Goal: Task Accomplishment & Management: Manage account settings

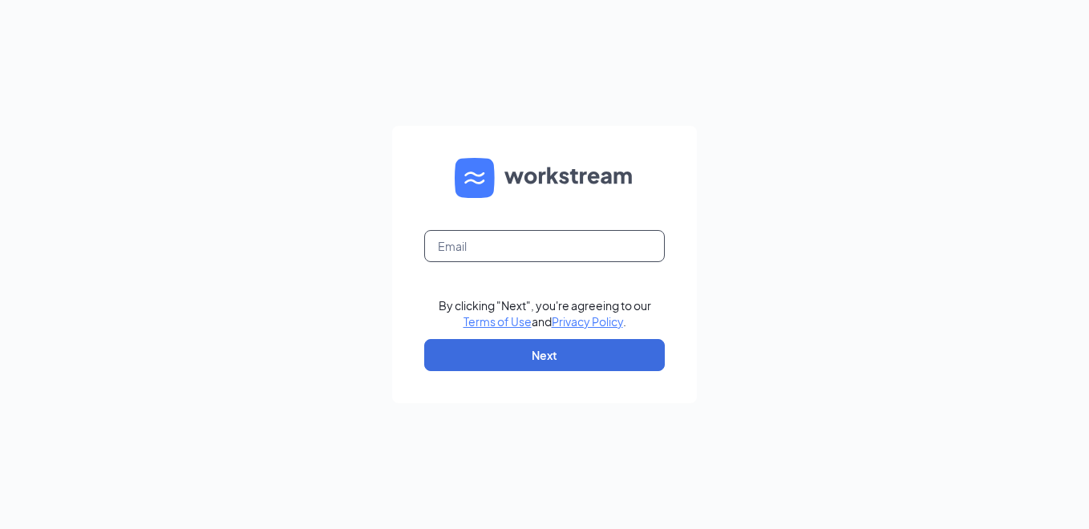
click at [465, 245] on input "text" at bounding box center [544, 246] width 241 height 32
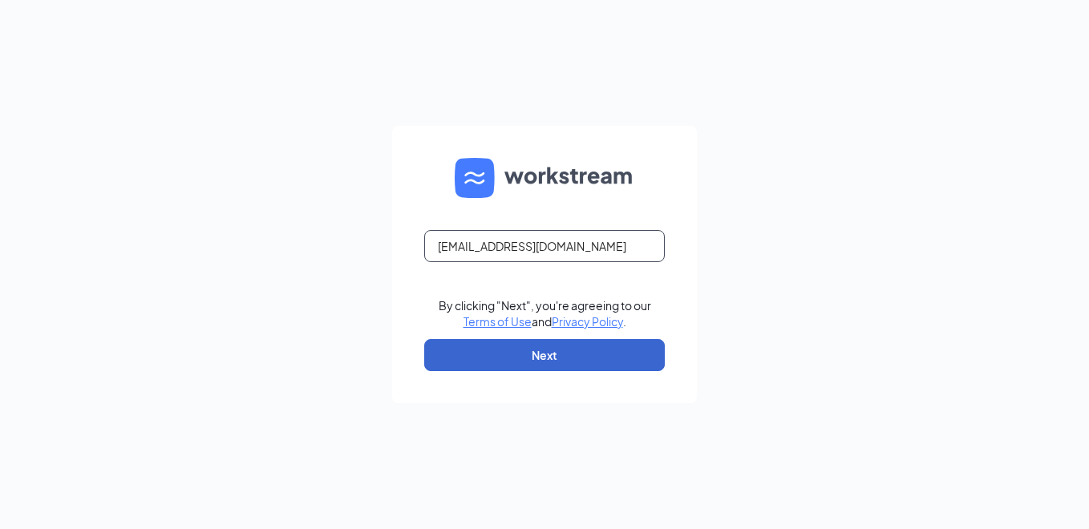
type input "[EMAIL_ADDRESS][DOMAIN_NAME]"
click at [472, 359] on button "Next" at bounding box center [544, 355] width 241 height 32
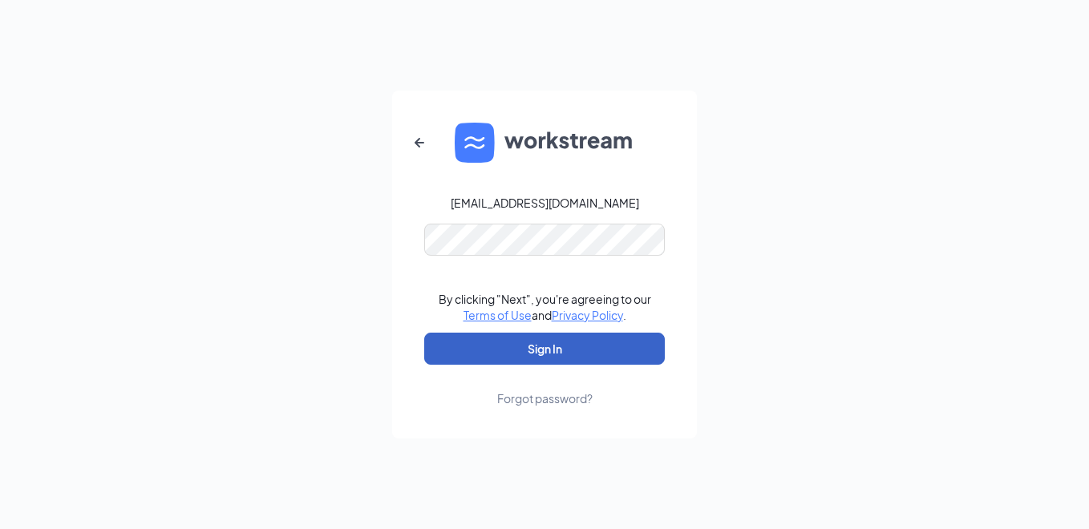
click at [499, 359] on button "Sign In" at bounding box center [544, 349] width 241 height 32
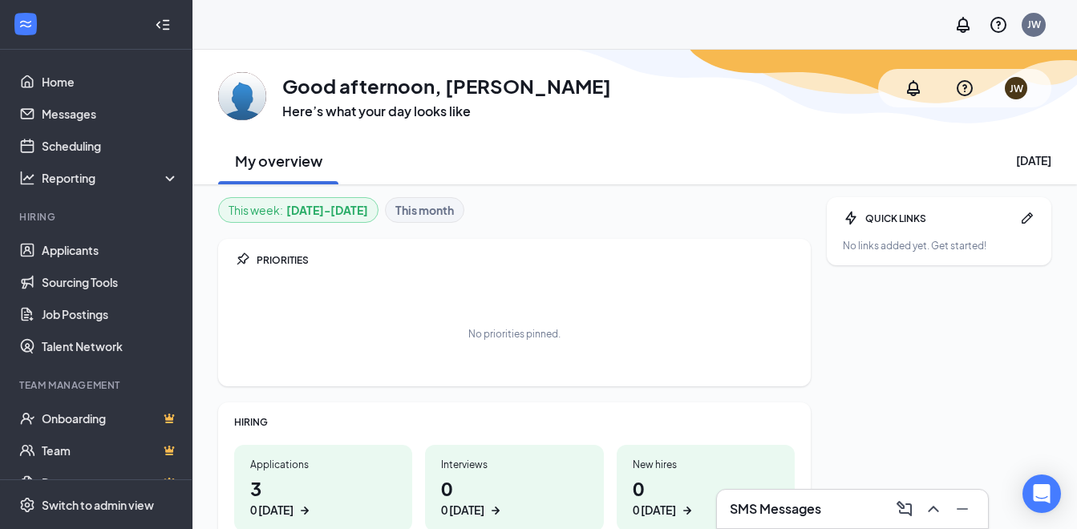
click at [785, 513] on h3 "SMS Messages" at bounding box center [775, 510] width 91 height 18
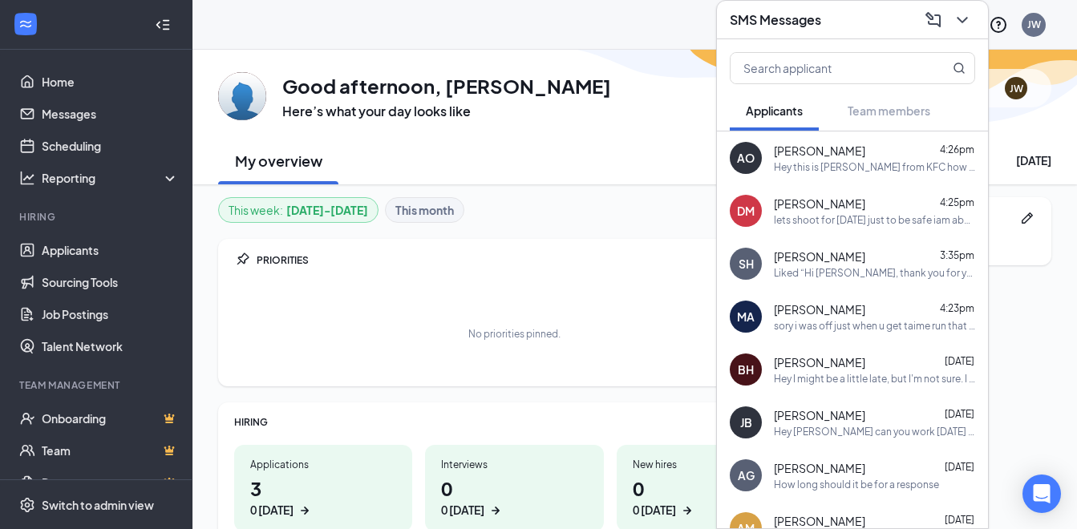
click at [652, 314] on div "No priorities pinned." at bounding box center [514, 334] width 561 height 80
click at [647, 148] on div "My overview Tuesday, September 16" at bounding box center [635, 160] width 834 height 48
click at [1006, 314] on div "QUICK LINKS No links added yet. Get started!" at bounding box center [939, 432] width 225 height 470
click at [959, 20] on icon "ChevronDown" at bounding box center [962, 19] width 19 height 19
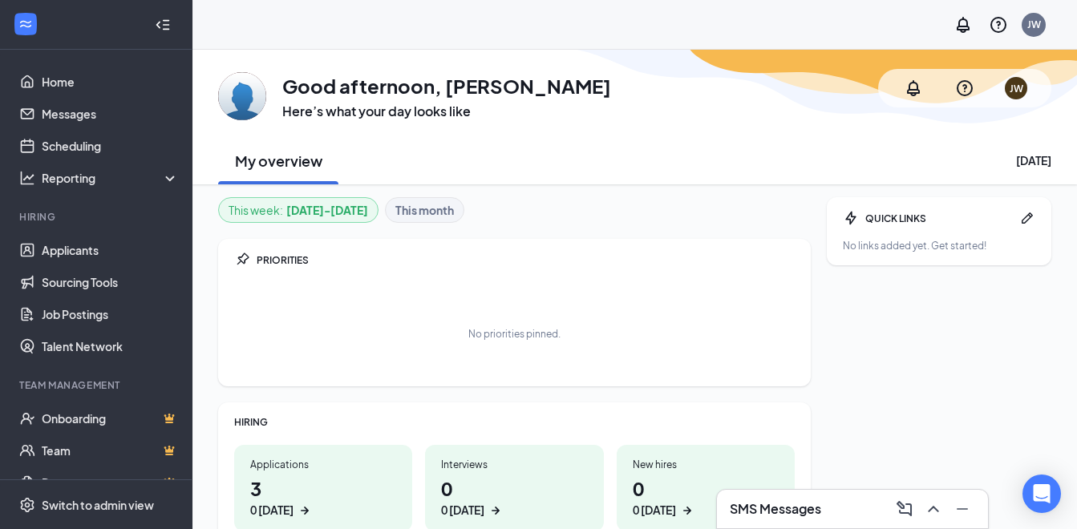
click at [933, 355] on div "QUICK LINKS No links added yet. Get started!" at bounding box center [939, 432] width 225 height 470
